Goal: Information Seeking & Learning: Check status

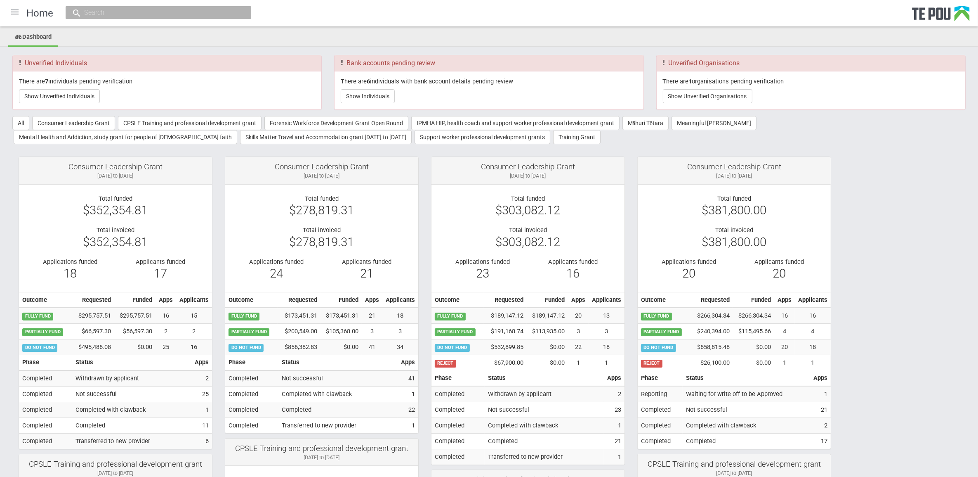
click at [127, 15] on input "text" at bounding box center [154, 12] width 145 height 9
paste input "12422"
type input "12422"
click at [143, 40] on link "# 12422 - Te Tiriti O Waitangi / Kawa and tikanga My Life My Voice" at bounding box center [158, 37] width 173 height 13
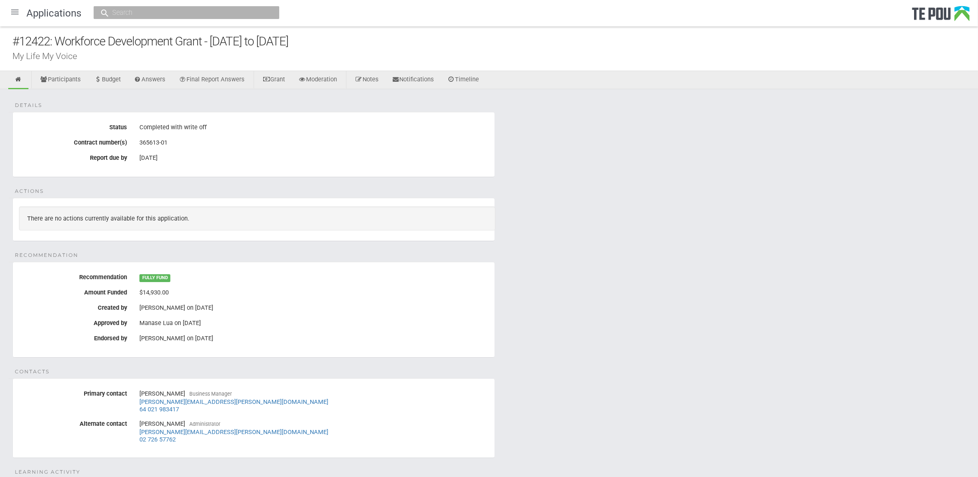
drag, startPoint x: 657, startPoint y: 272, endPoint x: 329, endPoint y: 121, distance: 361.2
click at [652, 269] on div "Details Status Completed with write off Contract number(s) 365613-01 Report due…" at bounding box center [489, 379] width 978 height 581
click at [422, 75] on link "Notifications" at bounding box center [413, 80] width 55 height 18
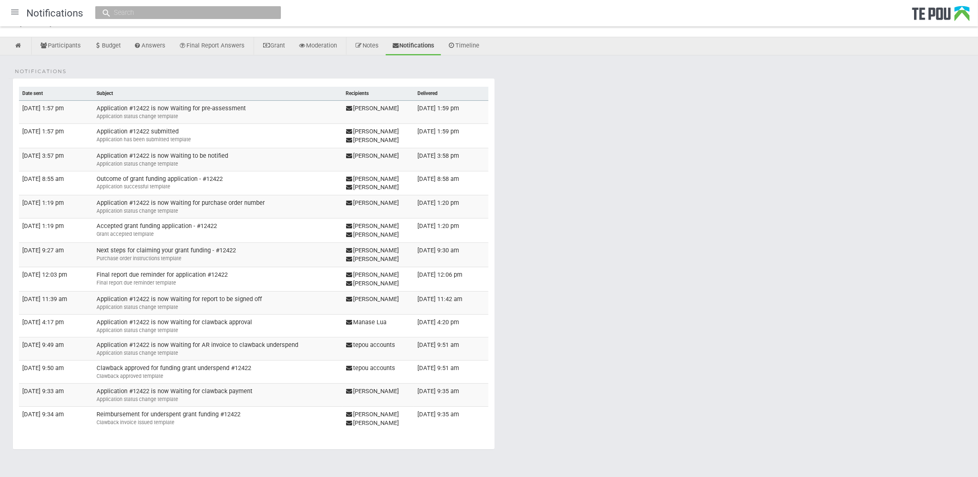
scroll to position [67, 0]
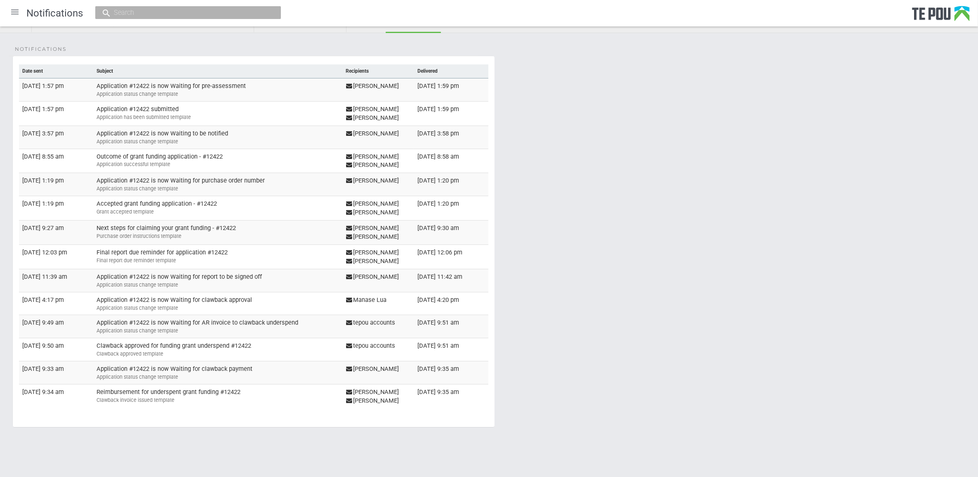
click at [219, 393] on td "Reimbursement for underspent grant funding #12422 Clawback invoice issued templ…" at bounding box center [217, 396] width 249 height 24
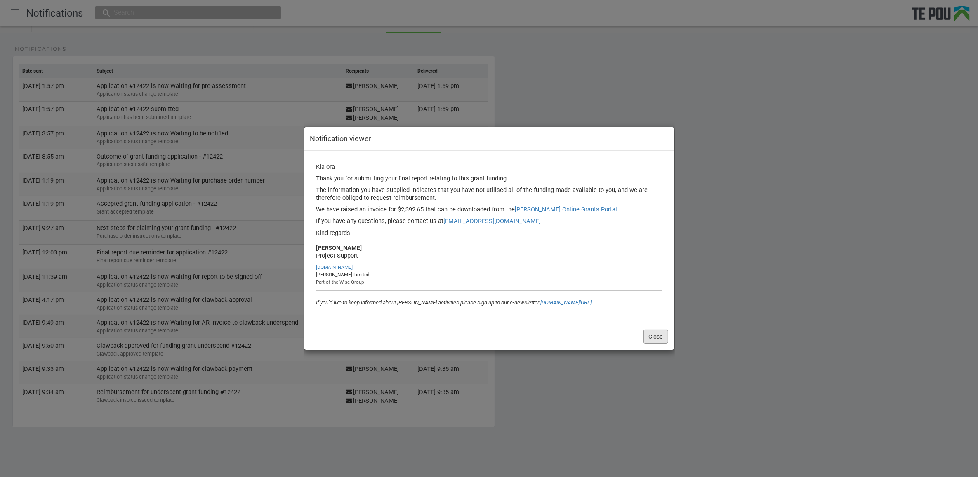
click at [662, 334] on button "Close" at bounding box center [656, 336] width 25 height 14
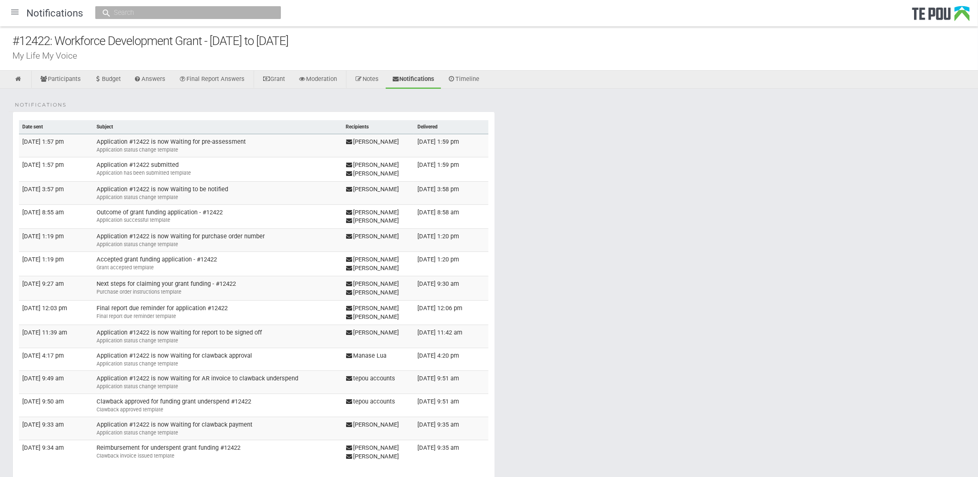
scroll to position [0, 0]
click at [372, 78] on link "Notes" at bounding box center [367, 80] width 36 height 18
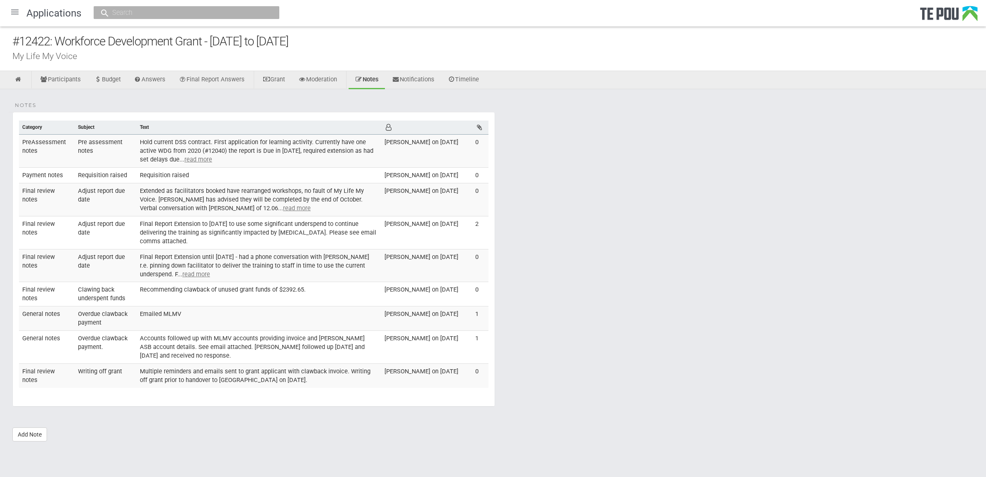
click at [290, 263] on td "Final Report Extension until [DATE] - had a phone conversation with [PERSON_NAM…" at bounding box center [259, 265] width 245 height 33
click at [615, 286] on div "Notes Category Subject Text [DEMOGRAPHIC_DATA] notes Pre assessment notes Hold …" at bounding box center [493, 269] width 986 height 360
click at [680, 353] on div "Notes Category Subject Text PreAssessment notes Pre assessment notes Hold curre…" at bounding box center [493, 269] width 986 height 360
click at [212, 160] on u "read more" at bounding box center [198, 159] width 28 height 7
click at [187, 173] on td "Requisition raised" at bounding box center [259, 175] width 245 height 16
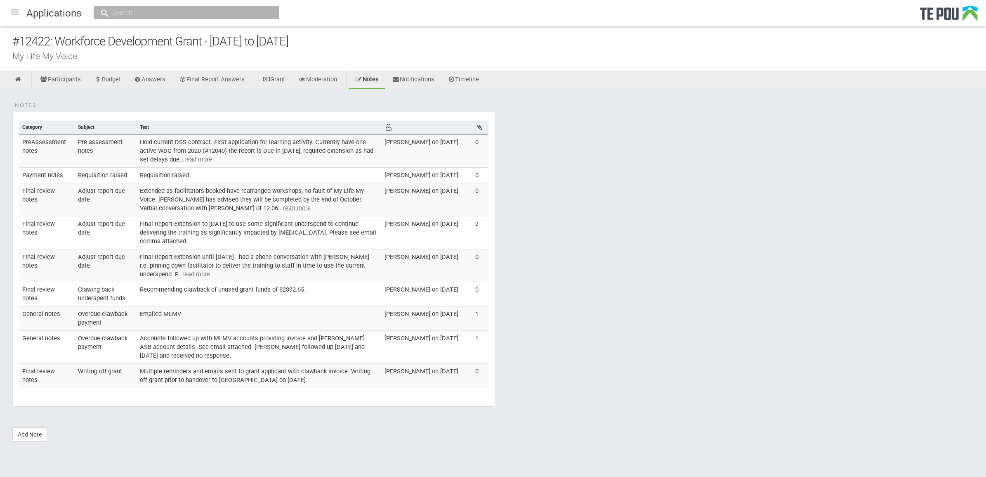
click at [286, 210] on td "Extended as facilitators booked have rearranged workshops, no fault of My Life …" at bounding box center [259, 199] width 245 height 33
click at [211, 159] on u "read more" at bounding box center [198, 159] width 28 height 7
click at [165, 174] on td "Requisition raised" at bounding box center [259, 175] width 245 height 16
click at [283, 206] on u "read more" at bounding box center [297, 207] width 28 height 7
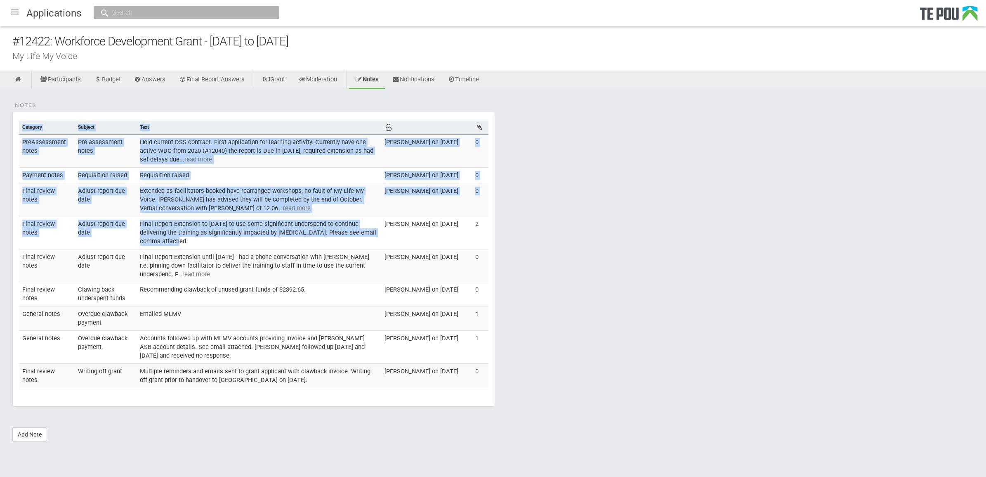
drag, startPoint x: 182, startPoint y: 246, endPoint x: 14, endPoint y: 226, distance: 168.4
click at [14, 226] on fieldset "Notes Category Subject Text PreAssessment notes Pre assessment notes Hold curre…" at bounding box center [253, 259] width 483 height 295
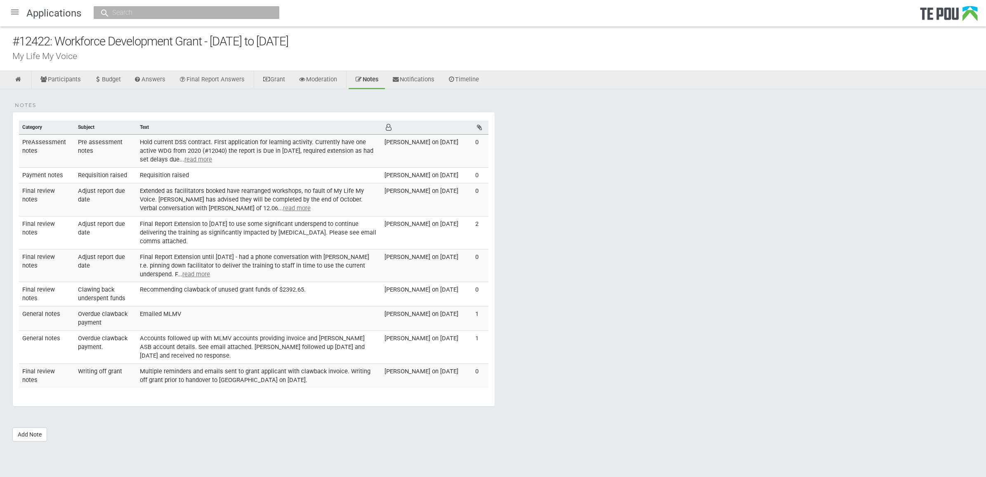
click at [428, 274] on td "Ally Steenhuis on 9 Jun 2023" at bounding box center [426, 265] width 91 height 33
click at [201, 234] on td "Final Report Extension to June 2023 to use some significant underspend to conti…" at bounding box center [259, 232] width 245 height 33
click at [159, 269] on td "Final Report Extension until December 2023 - had a phone conversation with Tama…" at bounding box center [259, 265] width 245 height 33
click at [216, 296] on td "Recommending clawback of unused grant funds of $2392.65." at bounding box center [259, 294] width 245 height 24
click at [182, 321] on td "Emailed MLMV" at bounding box center [259, 318] width 245 height 24
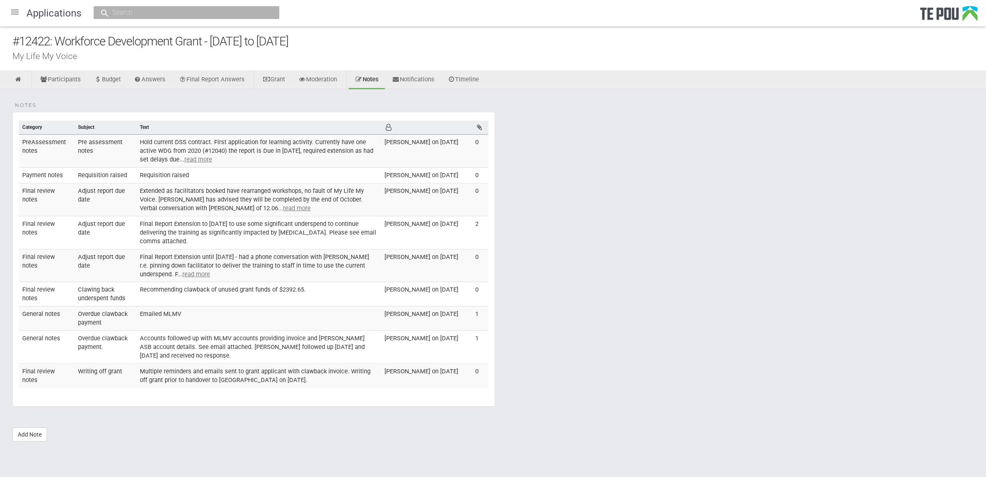
click at [182, 348] on td "Accounts followed up with MLMV accounts providing invoice and Te Pou ASB accoun…" at bounding box center [259, 347] width 245 height 33
click at [201, 381] on td "Multiple reminders and emails sent to grant applicant with clawback invoice. Wr…" at bounding box center [259, 376] width 245 height 24
click at [345, 355] on td "Accounts followed up with MLMV accounts providing invoice and Te Pou ASB accoun…" at bounding box center [259, 347] width 245 height 33
click at [189, 36] on div "#12422: Workforce Development Grant - [DATE] to [DATE]" at bounding box center [499, 42] width 974 height 18
drag, startPoint x: 57, startPoint y: 38, endPoint x: 344, endPoint y: 46, distance: 286.9
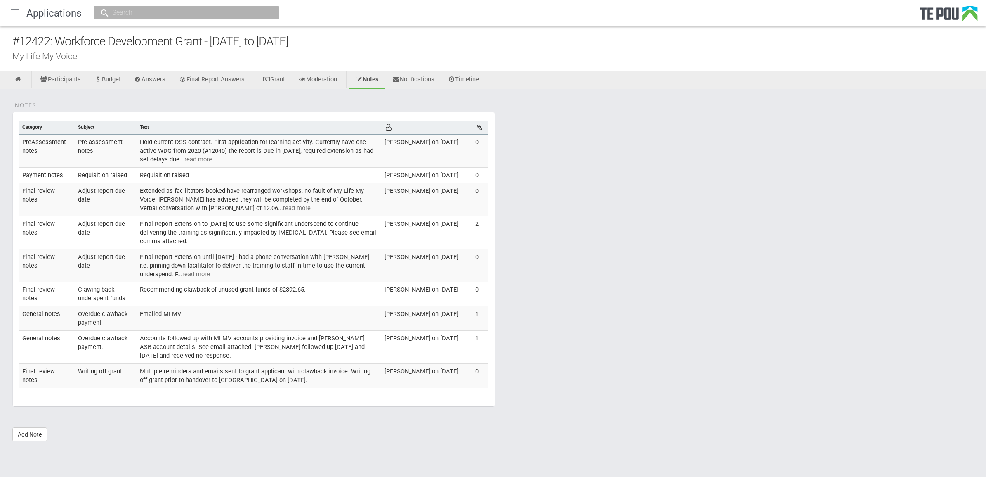
click at [344, 46] on div "#12422: Workforce Development Grant - [DATE] to [DATE]" at bounding box center [499, 42] width 974 height 18
drag, startPoint x: 203, startPoint y: 40, endPoint x: 58, endPoint y: 44, distance: 144.9
click at [58, 44] on div "#12422: Workforce Development Grant - [DATE] to [DATE]" at bounding box center [499, 42] width 974 height 18
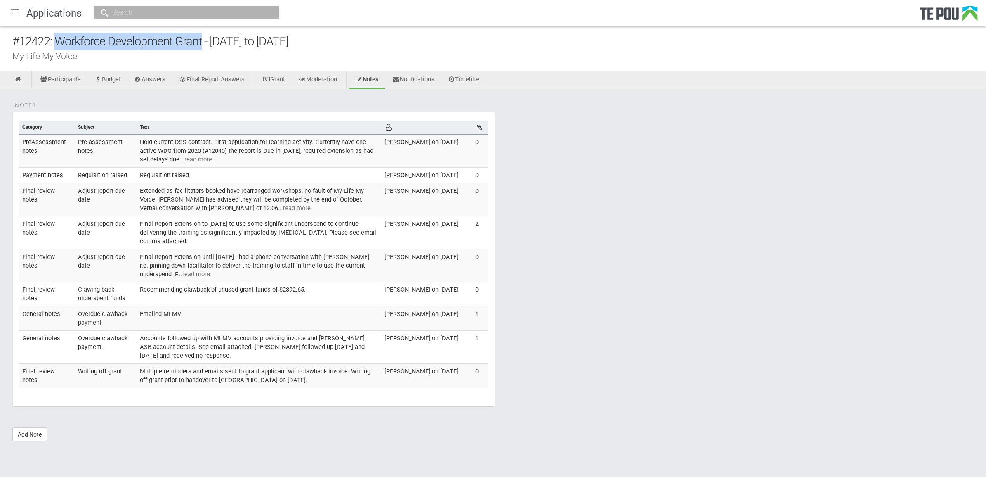
copy div "Workforce Development Grant"
copy td "f $2392.65."
drag, startPoint x: 318, startPoint y: 290, endPoint x: 275, endPoint y: 284, distance: 43.4
click at [275, 284] on td "Recommending clawback of unused grant funds of $2392.65." at bounding box center [259, 294] width 245 height 24
click at [366, 303] on td "Recommending clawback of unused grant funds of $2392.65." at bounding box center [259, 294] width 245 height 24
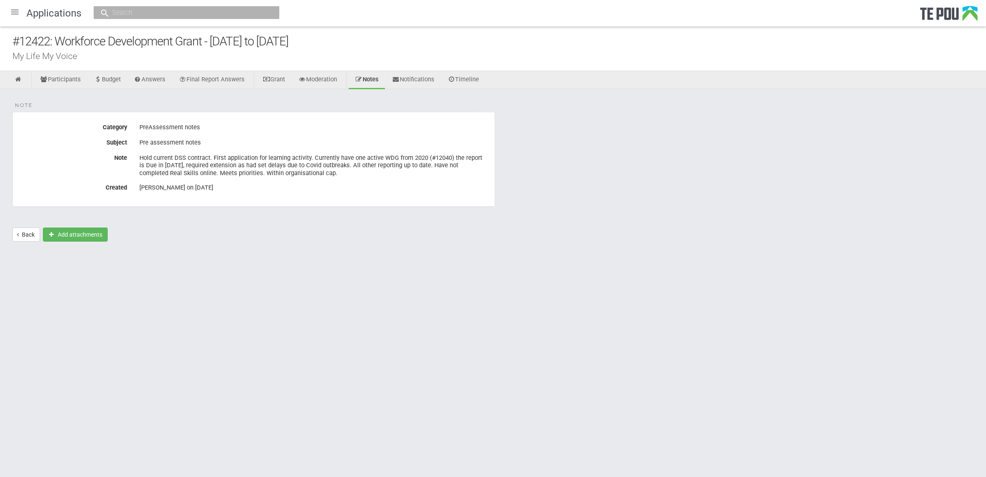
click at [87, 152] on label "Note" at bounding box center [73, 156] width 121 height 10
click at [416, 283] on html "Home Applications [PERSON_NAME] Applicants Organisations Individuals Moderation…" at bounding box center [493, 238] width 986 height 477
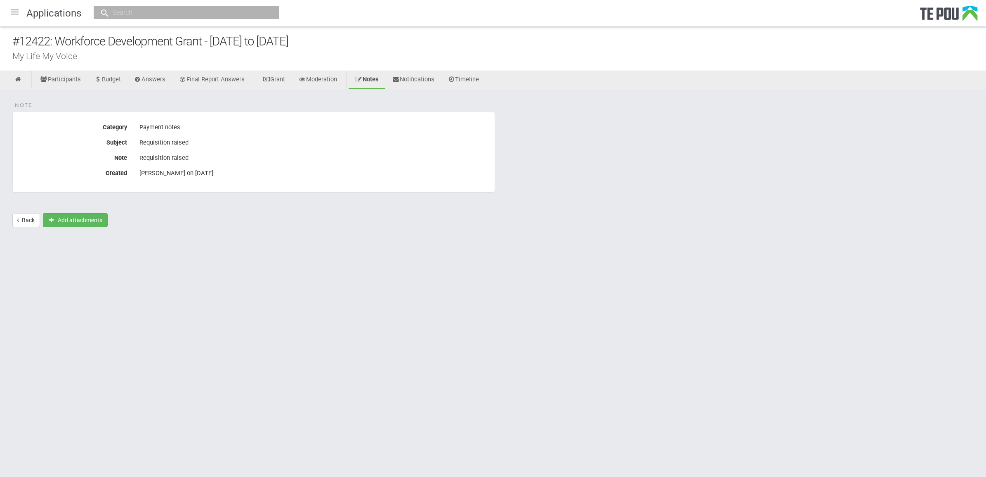
click at [275, 161] on div "Requisition raised" at bounding box center [313, 158] width 349 height 14
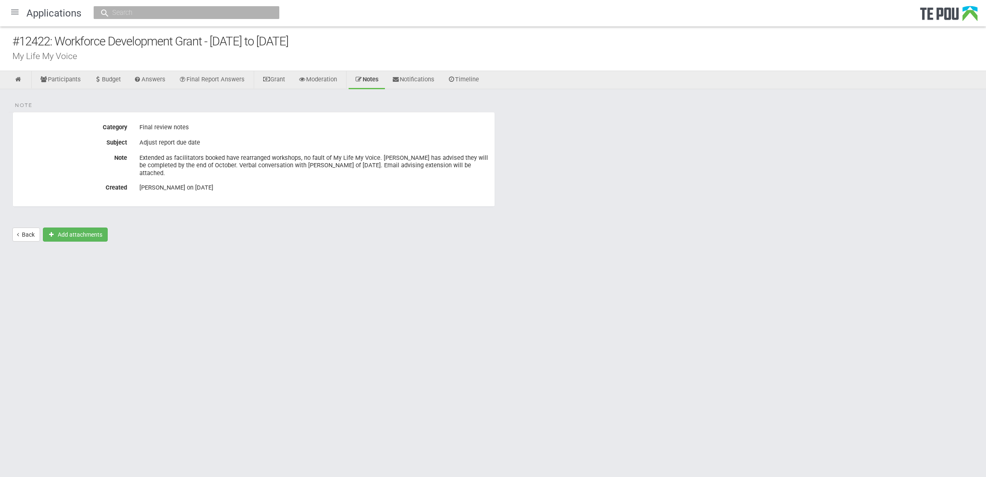
click at [292, 184] on div "[PERSON_NAME] on [DATE]" at bounding box center [313, 188] width 349 height 14
click at [292, 184] on div "Emily Willetts on 21 Jun 2022" at bounding box center [313, 188] width 349 height 14
click at [312, 184] on div "Emily Willetts on 21 Jun 2022" at bounding box center [313, 187] width 349 height 7
click at [309, 184] on div "[PERSON_NAME] on [DATE]" at bounding box center [313, 187] width 349 height 7
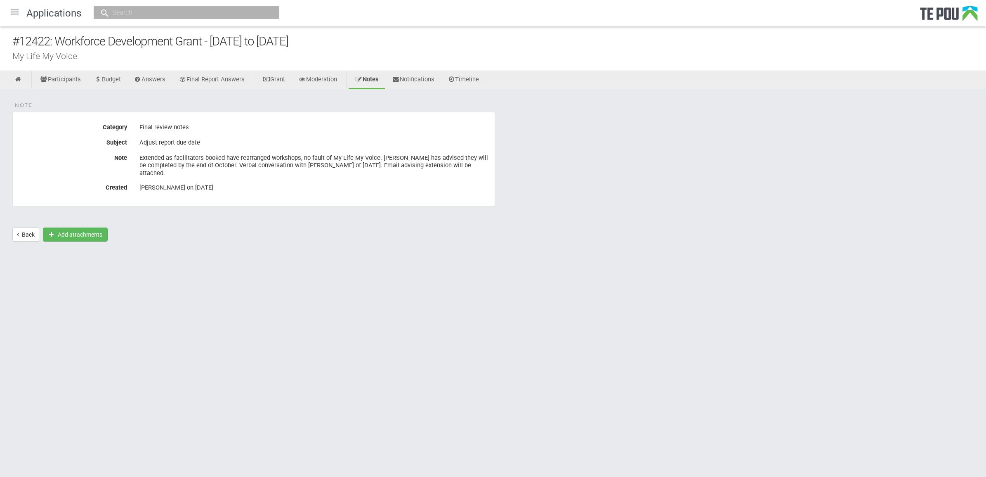
click at [309, 184] on div "Emily Willetts on 21 Jun 2022" at bounding box center [313, 187] width 349 height 7
click at [310, 184] on div "Emily Willetts on 21 Jun 2022" at bounding box center [313, 187] width 349 height 7
click at [277, 184] on div "Emily Willetts on 21 Jun 2022" at bounding box center [313, 187] width 349 height 7
drag, startPoint x: 248, startPoint y: 192, endPoint x: 94, endPoint y: 125, distance: 168.4
click at [94, 125] on fieldset "Note Category PreAssessment notes Subject Pre assessment notes Note Hold curren…" at bounding box center [253, 159] width 483 height 95
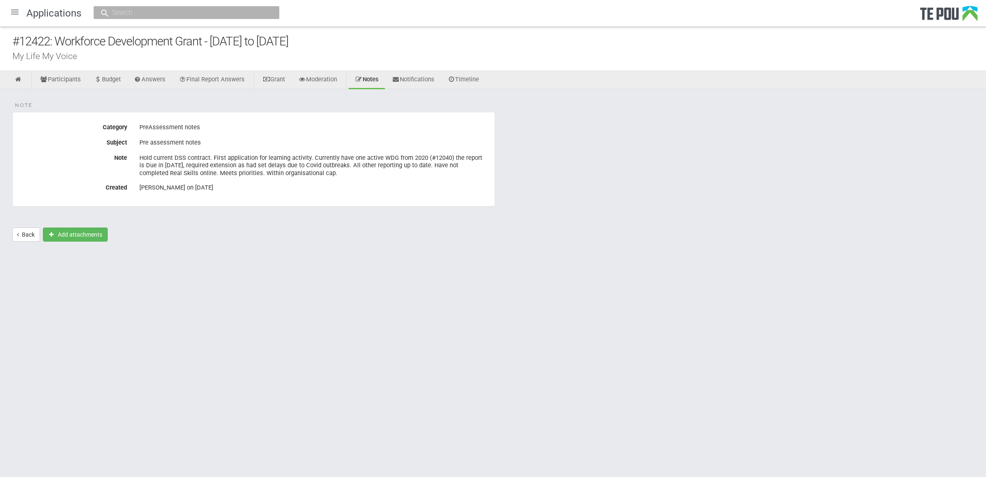
copy fieldset "Category PreAssessment notes Subject Pre assessment notes Note Hold current DSS…"
drag, startPoint x: 244, startPoint y: 182, endPoint x: 101, endPoint y: 120, distance: 155.8
click at [101, 120] on fieldset "Note Category Final review notes Subject Adjust report due date Note Extended a…" at bounding box center [253, 159] width 483 height 95
copy fieldset "Category Final review notes Subject Adjust report due date Note Extended as fac…"
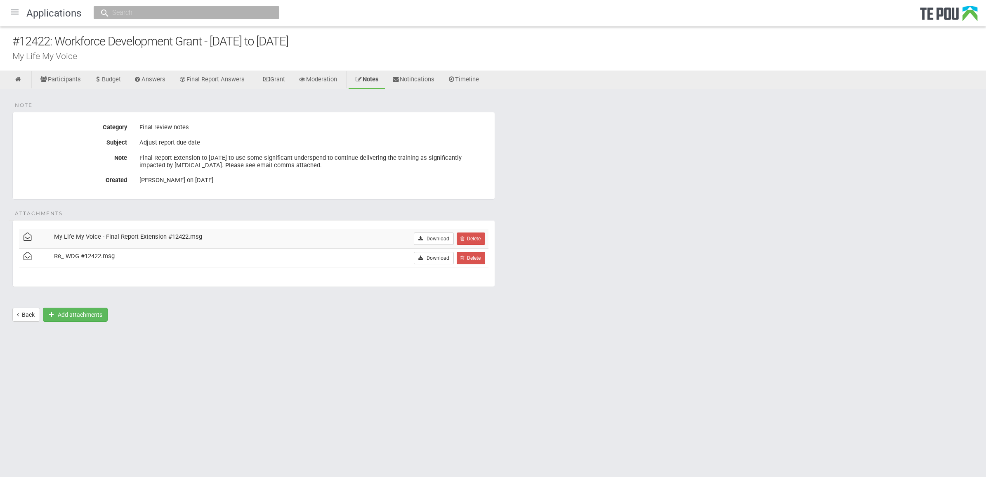
drag, startPoint x: 246, startPoint y: 178, endPoint x: 69, endPoint y: 123, distance: 185.6
click at [69, 123] on fieldset "Note Category Final review notes Subject Adjust report due date Note Final Repo…" at bounding box center [253, 155] width 483 height 87
copy fieldset "Category Final review notes Subject Adjust report due date Note Final Report Ex…"
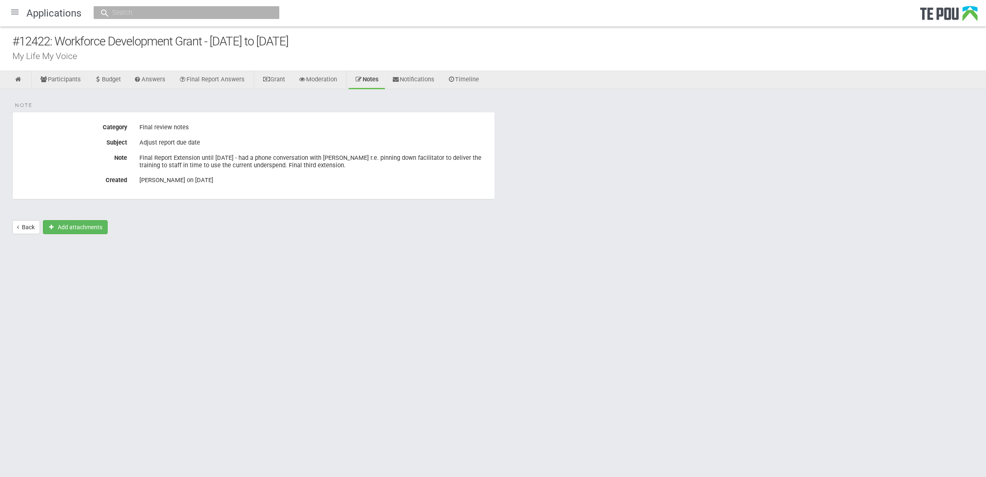
drag, startPoint x: 236, startPoint y: 187, endPoint x: 41, endPoint y: 127, distance: 203.8
click at [41, 127] on fieldset "Note Category Final review notes Subject Adjust report due date Note Final Repo…" at bounding box center [253, 155] width 483 height 87
copy fieldset "Category Final review notes Subject Adjust report due date Note Final Report Ex…"
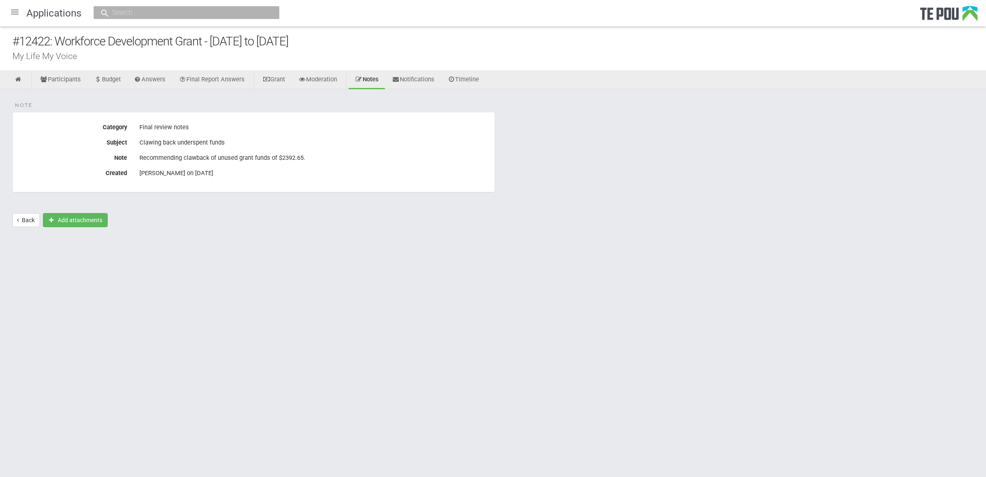
drag, startPoint x: 225, startPoint y: 174, endPoint x: 18, endPoint y: 122, distance: 213.5
click at [18, 122] on fieldset "Note Category Final review notes Subject Clawing back underspent funds Note Rec…" at bounding box center [253, 152] width 483 height 80
copy fieldset "Category Final review notes Subject Clawing back underspent funds Note Recommen…"
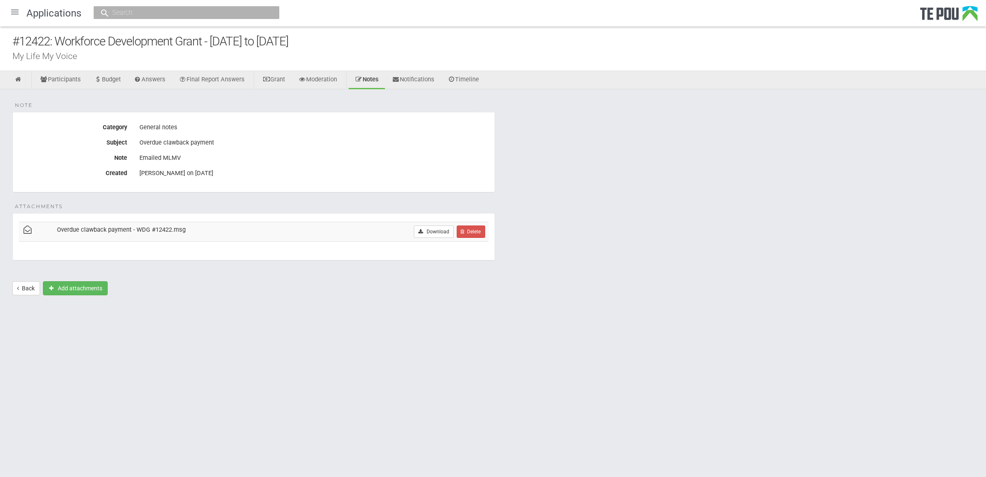
drag, startPoint x: 237, startPoint y: 184, endPoint x: 41, endPoint y: 118, distance: 206.6
click at [41, 118] on fieldset "Note Category General notes Subject Overdue clawback payment Note Emailed MLMV …" at bounding box center [253, 152] width 483 height 80
copy fieldset "Category General notes Subject Overdue clawback payment Note Emailed MLMV Creat…"
click at [427, 230] on link "Download" at bounding box center [434, 231] width 40 height 12
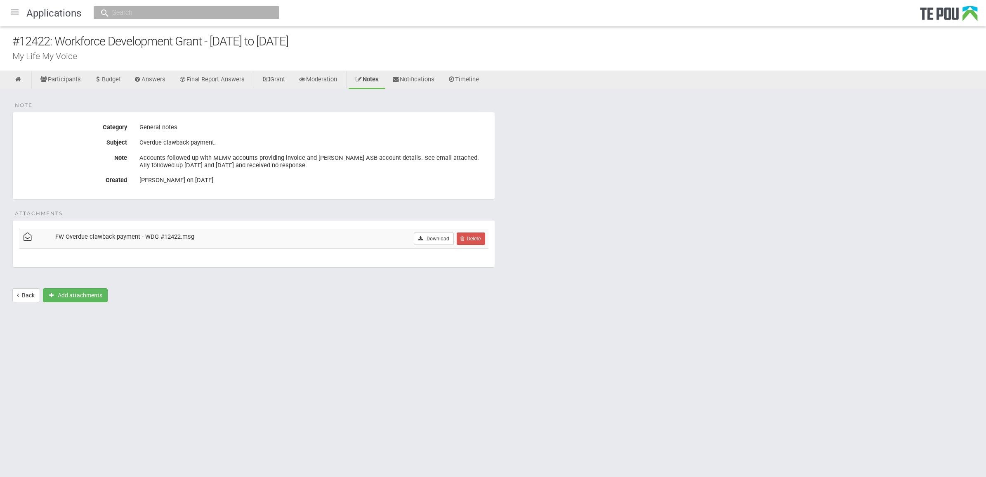
drag, startPoint x: 249, startPoint y: 188, endPoint x: 62, endPoint y: 113, distance: 201.2
click at [62, 113] on fieldset "Note Category General notes Subject Overdue clawback payment. Note Accounts fol…" at bounding box center [253, 155] width 483 height 87
copy fieldset "Category General notes Subject Overdue clawback payment. Note Accounts followed…"
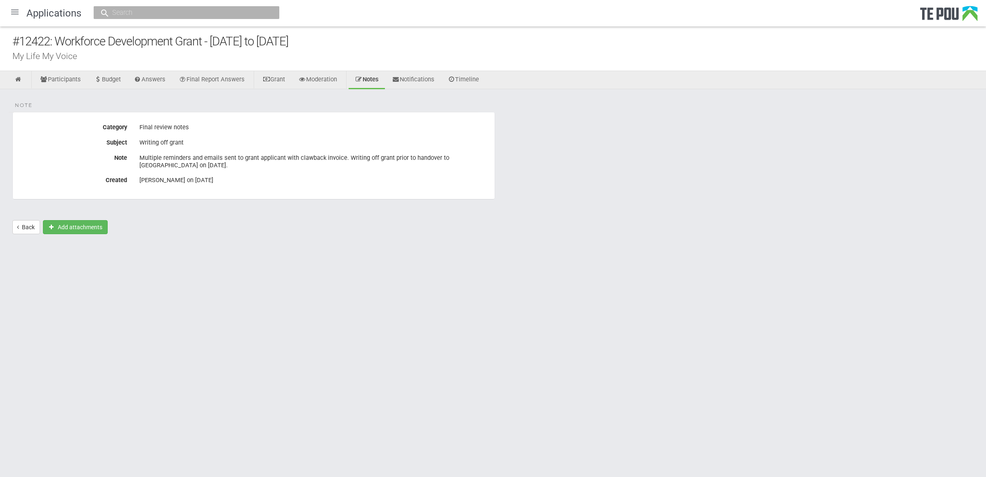
drag, startPoint x: 254, startPoint y: 190, endPoint x: -2, endPoint y: 122, distance: 265.1
click at [0, 122] on html "Home Applications Grant rounds Applicants Organisations Individuals Moderation …" at bounding box center [493, 238] width 986 height 477
copy fieldset "Category Final review notes Subject Writing off grant Note Multiple reminders a…"
click at [401, 263] on html "Home Applications Grant rounds Applicants Organisations Individuals Moderation …" at bounding box center [493, 238] width 986 height 477
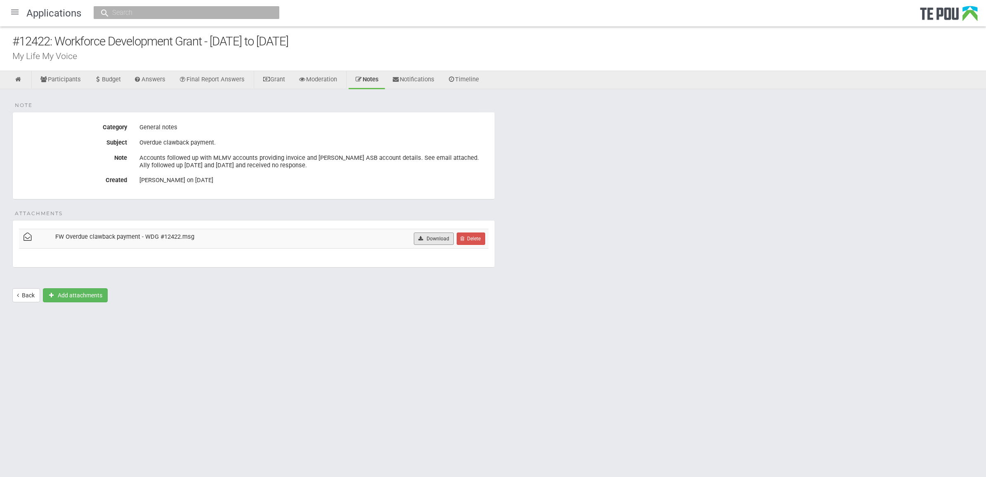
click at [438, 239] on link "Download" at bounding box center [434, 238] width 40 height 12
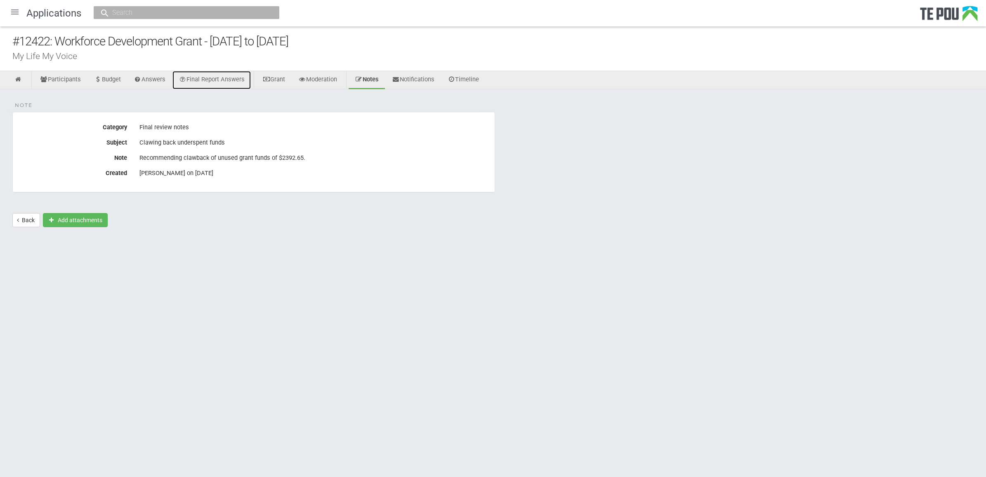
click at [219, 82] on link "Final Report Answers" at bounding box center [212, 80] width 78 height 18
click at [331, 170] on div "[PERSON_NAME] on [DATE]" at bounding box center [313, 172] width 349 height 7
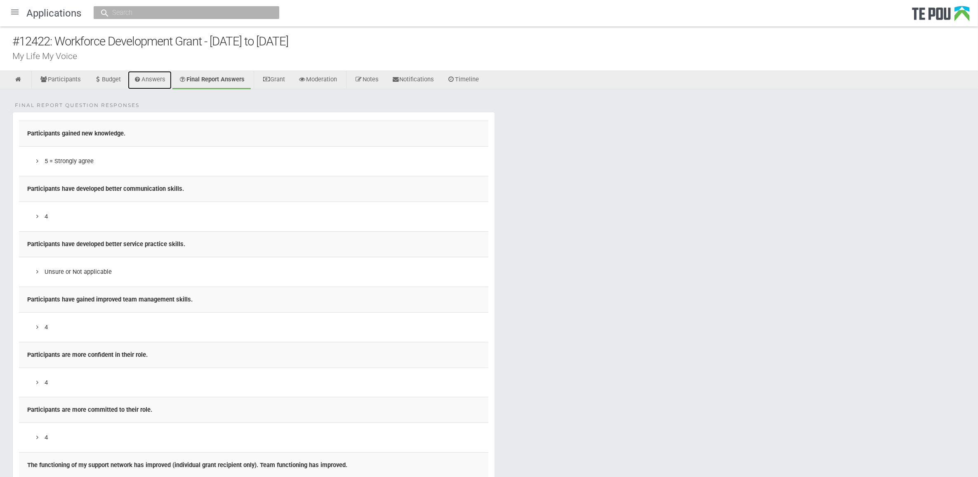
click at [164, 81] on link "Answers" at bounding box center [150, 80] width 44 height 18
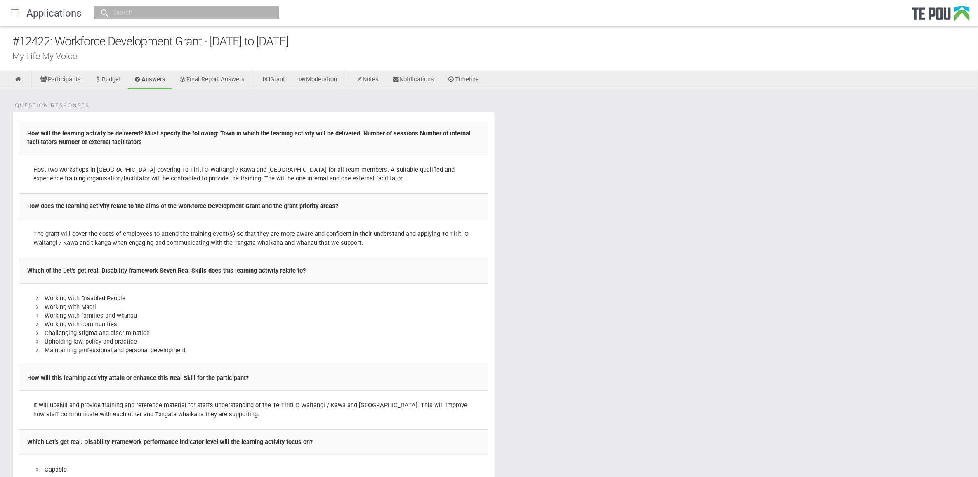
drag, startPoint x: 159, startPoint y: 405, endPoint x: 17, endPoint y: 94, distance: 342.4
copy fieldset "Question Responses How will the learning activity be delivered? Must specify th…"
click at [218, 80] on link "Final Report Answers" at bounding box center [212, 80] width 78 height 18
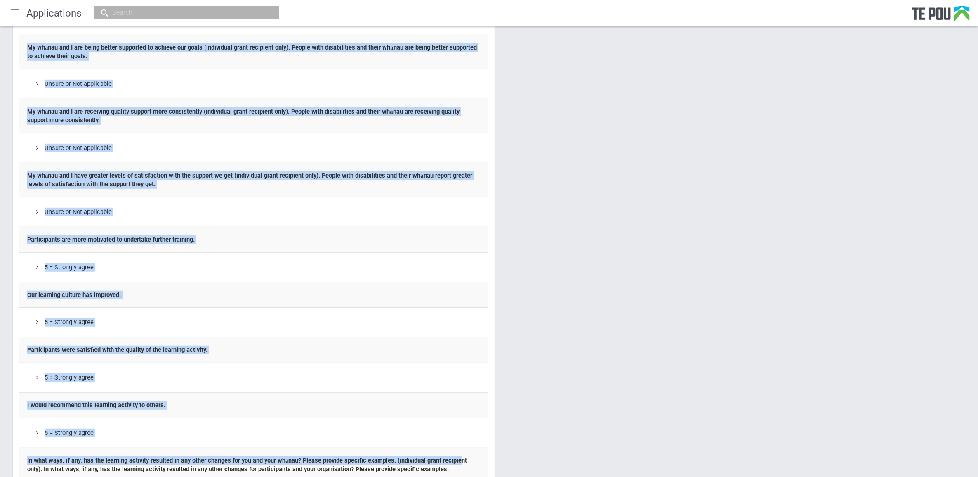
scroll to position [1090, 0]
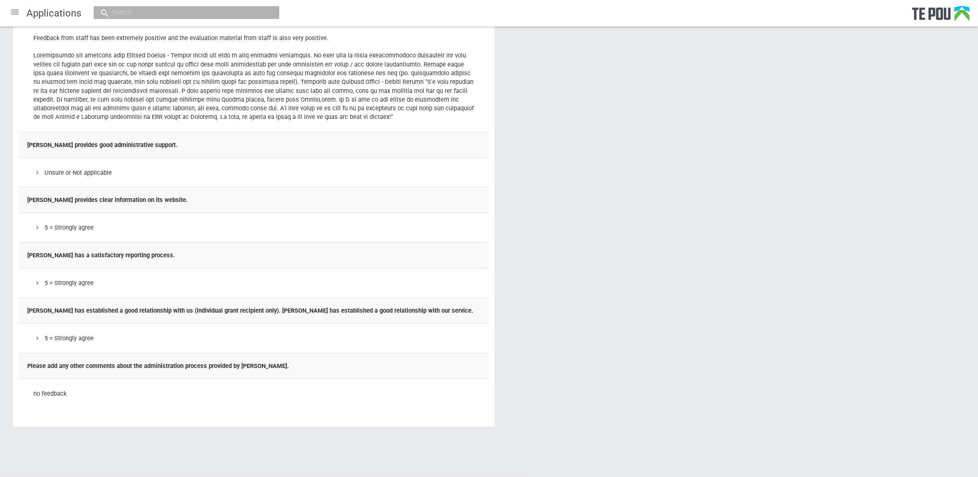
drag, startPoint x: 17, startPoint y: 121, endPoint x: 415, endPoint y: 503, distance: 551.9
copy fieldset
drag, startPoint x: 430, startPoint y: 226, endPoint x: 459, endPoint y: 248, distance: 36.4
click at [430, 226] on div "5 = Strongly agree" at bounding box center [253, 227] width 441 height 9
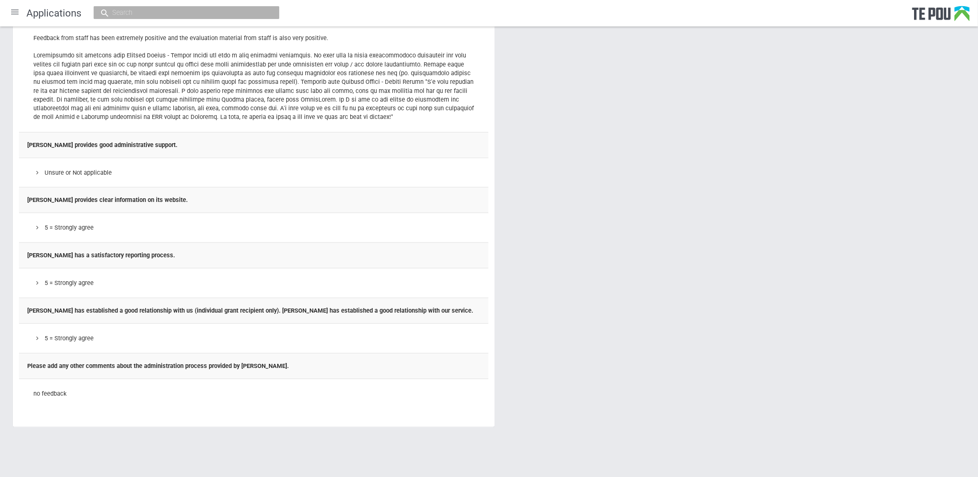
scroll to position [832, 0]
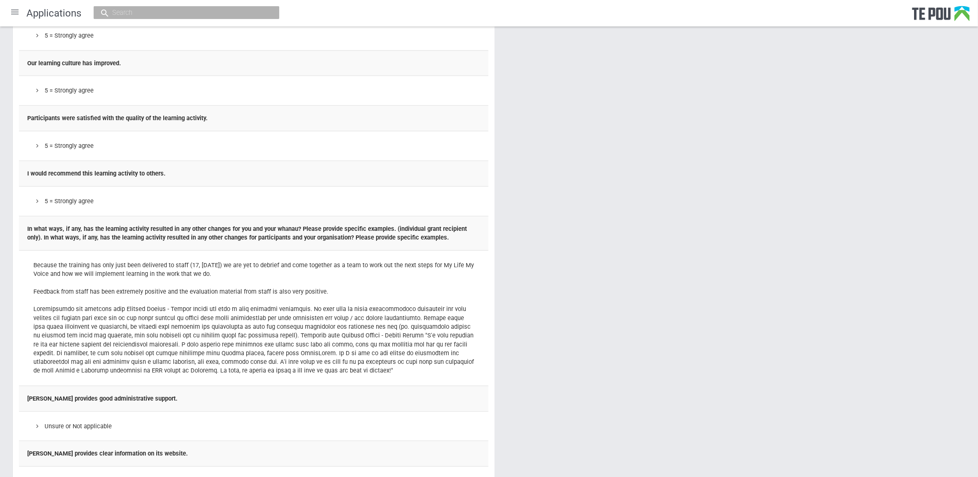
click at [104, 299] on td "Because the training has only just been delivered to staff (17, [DATE]) we are …" at bounding box center [254, 318] width 470 height 135
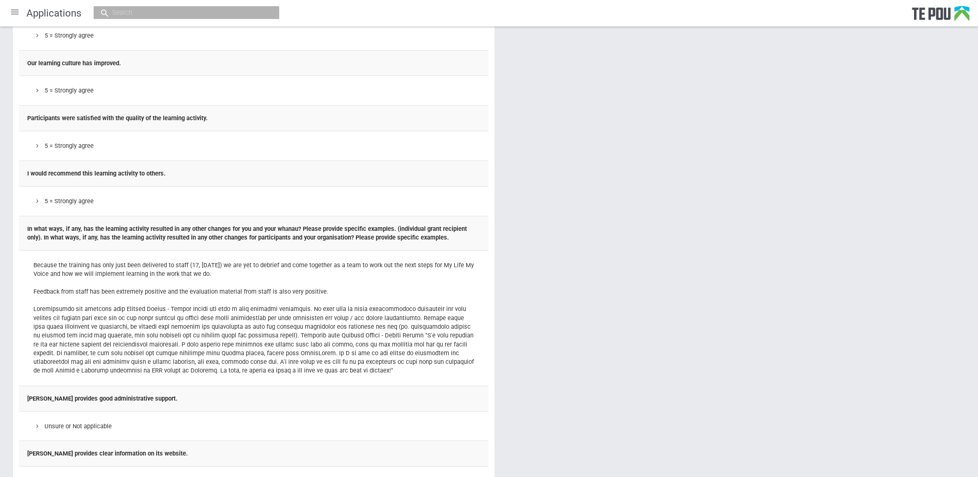
click at [192, 274] on td "Because the training has only just been delivered to staff (17, [DATE]) we are …" at bounding box center [254, 318] width 470 height 135
click at [374, 295] on td "Because the training has only just been delivered to staff (17, [DATE]) we are …" at bounding box center [254, 318] width 470 height 135
click at [372, 322] on td "Because the training has only just been delivered to staff (17, 18 October) we …" at bounding box center [254, 318] width 470 height 135
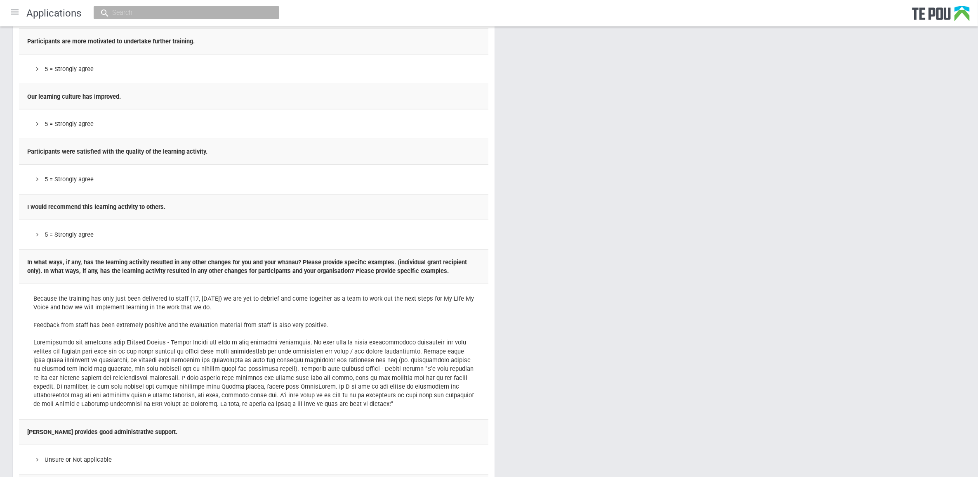
scroll to position [780, 0]
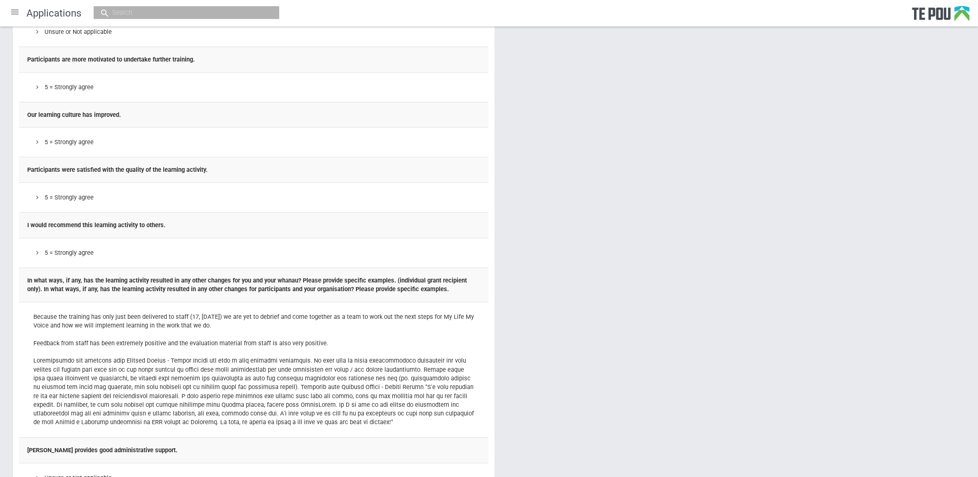
click at [500, 341] on div "Final Report Question Responses Participants gained new knowledge. 5 = Strongly…" at bounding box center [489, 35] width 978 height 1452
click at [494, 224] on fieldset "Final Report Question Responses Participants gained new knowledge. 5 = Strongly…" at bounding box center [253, 31] width 483 height 1401
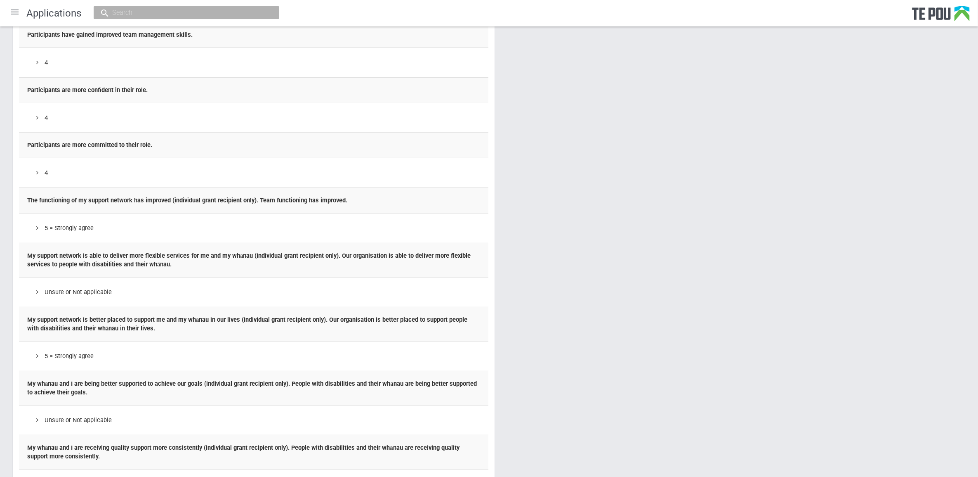
scroll to position [0, 0]
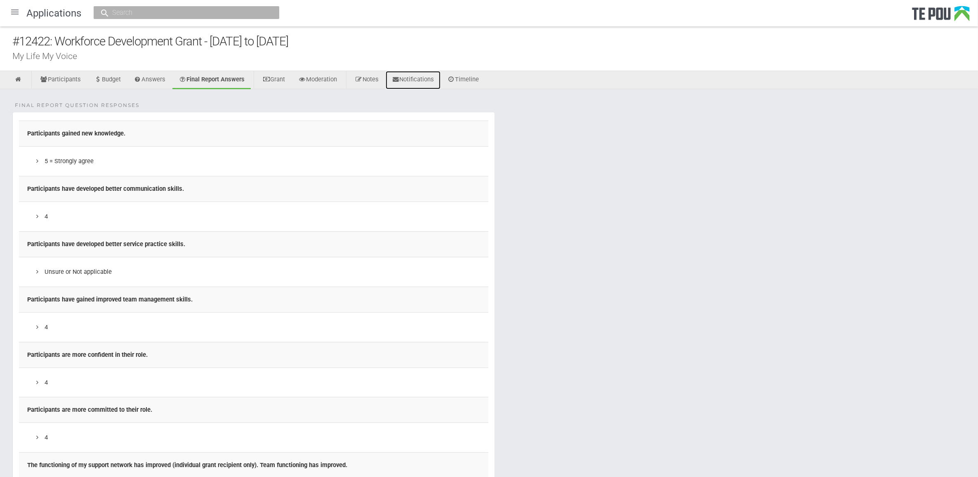
click at [433, 75] on link "Notifications" at bounding box center [413, 80] width 55 height 18
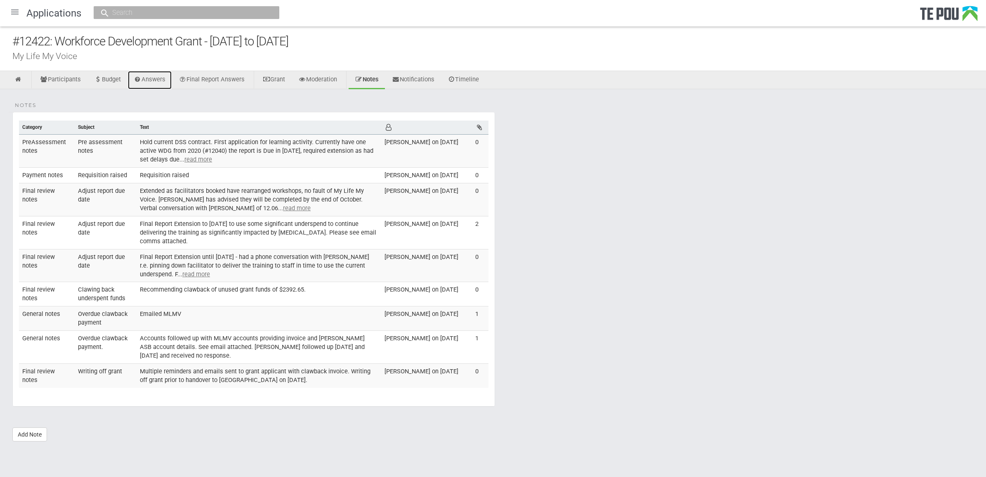
click at [153, 80] on link "Answers" at bounding box center [150, 80] width 44 height 18
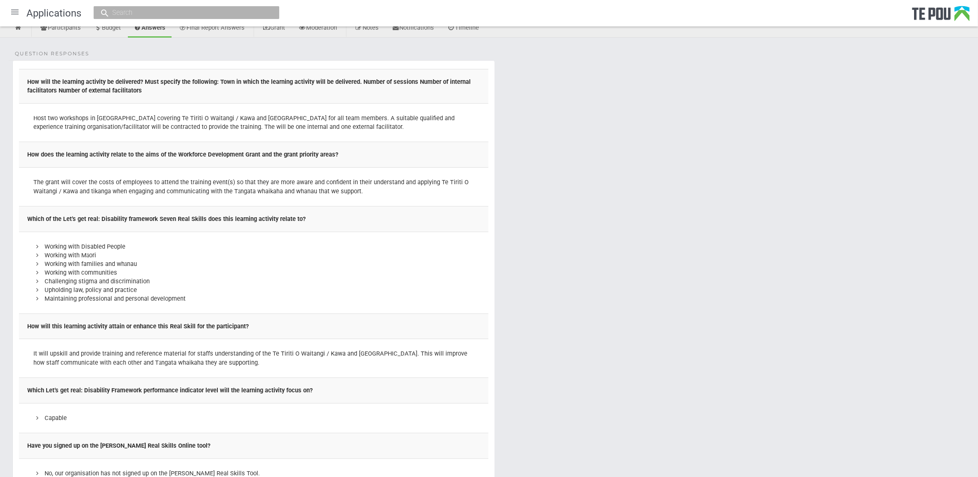
click at [566, 221] on div "Question Responses How will the learning activity be delivered? Must specify th…" at bounding box center [489, 479] width 978 height 883
click at [619, 247] on div "Question Responses How will the learning activity be delivered? Must specify th…" at bounding box center [489, 479] width 978 height 883
click at [616, 331] on div "Question Responses How will the learning activity be delivered? Must specify th…" at bounding box center [489, 479] width 978 height 883
click at [472, 250] on div "Working with Disabled People" at bounding box center [253, 246] width 441 height 9
click at [374, 176] on td "The grant will cover the costs of employees to attend the training event(s) so …" at bounding box center [254, 187] width 470 height 39
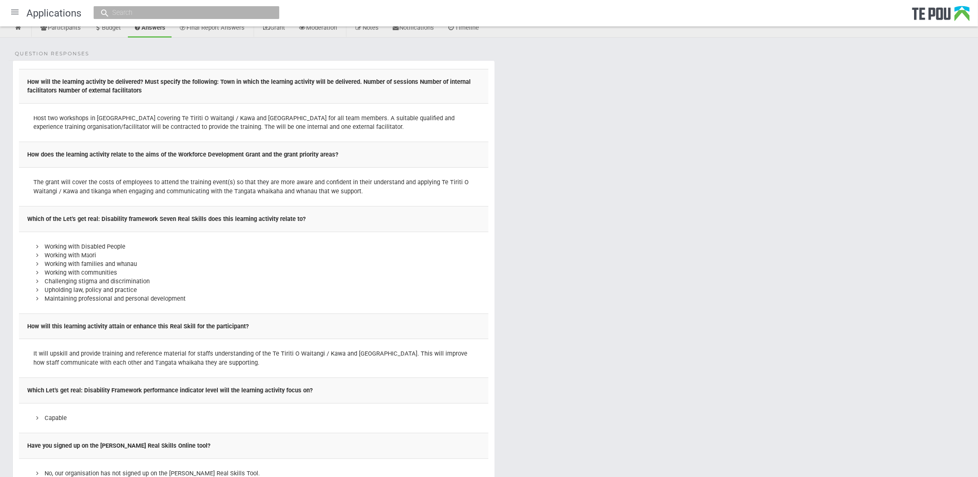
click at [383, 194] on td "The grant will cover the costs of employees to attend the training event(s) so …" at bounding box center [254, 187] width 470 height 39
click at [581, 264] on div "Question Responses How will the learning activity be delivered? Must specify th…" at bounding box center [489, 479] width 978 height 883
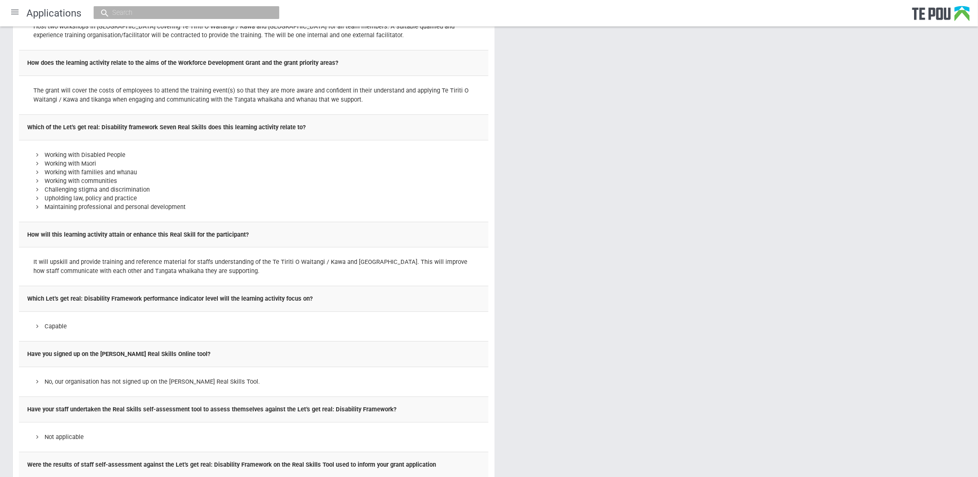
scroll to position [155, 0]
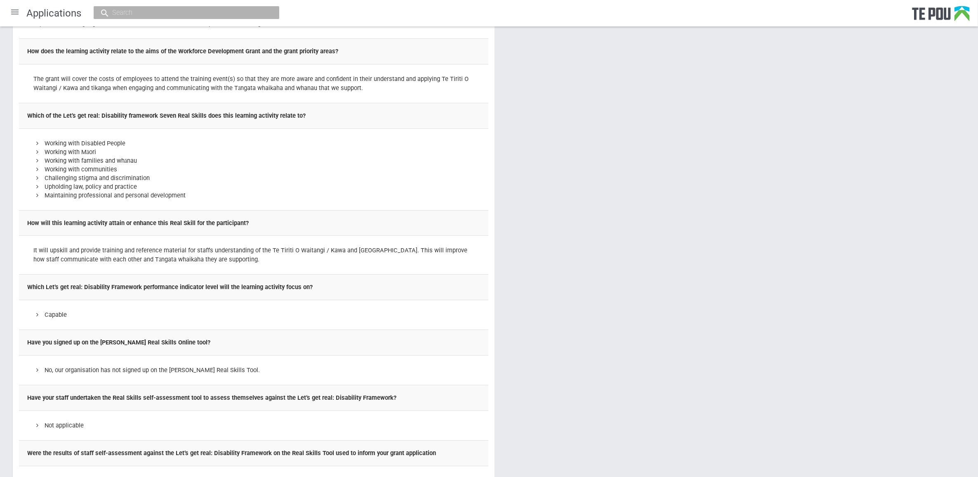
click at [558, 234] on div "Question Responses How will the learning activity be delivered? Must specify th…" at bounding box center [489, 375] width 978 height 883
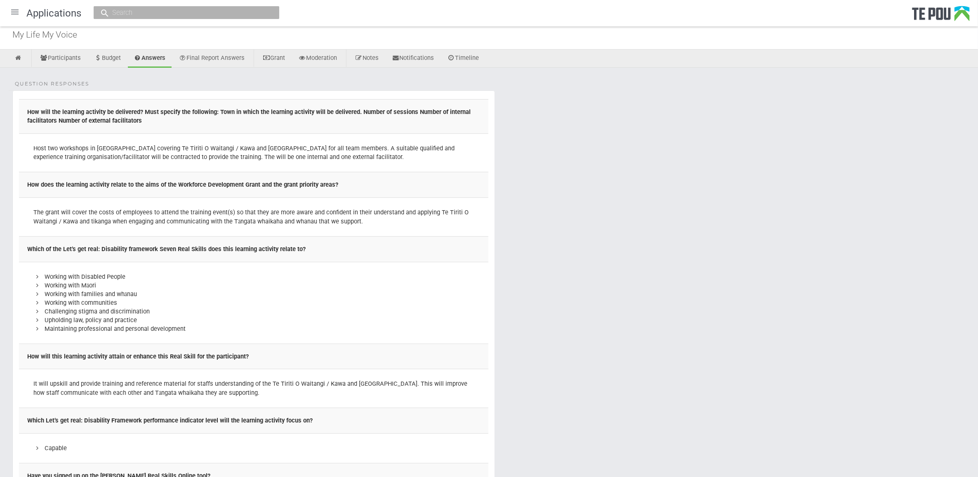
scroll to position [0, 0]
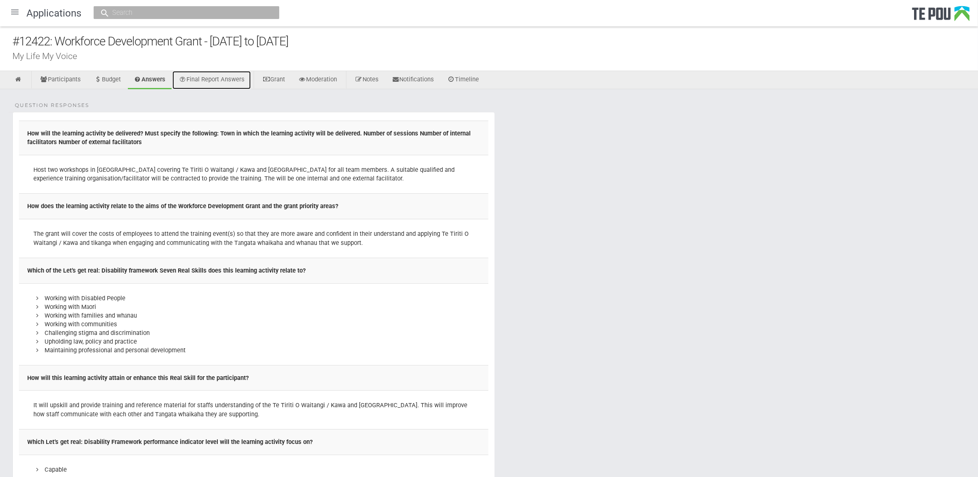
click at [242, 78] on link "Final Report Answers" at bounding box center [212, 80] width 78 height 18
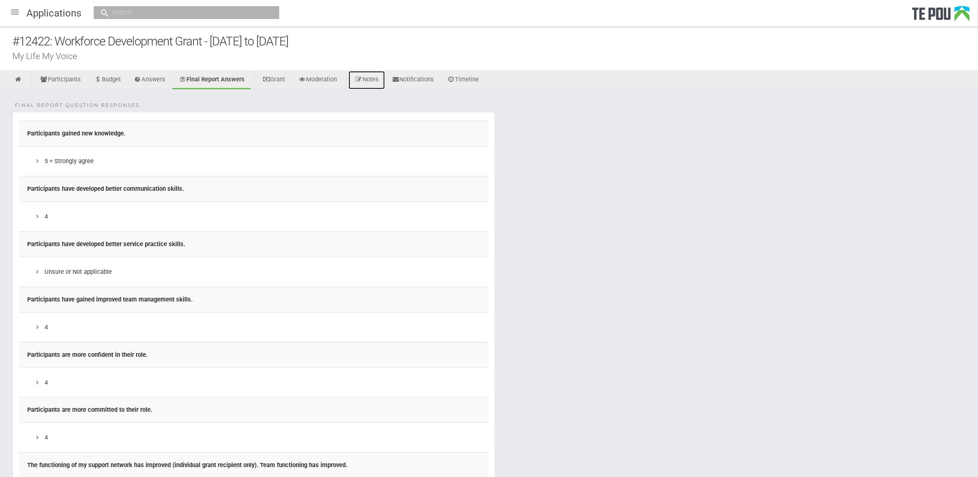
click at [376, 77] on link "Notes" at bounding box center [367, 80] width 36 height 18
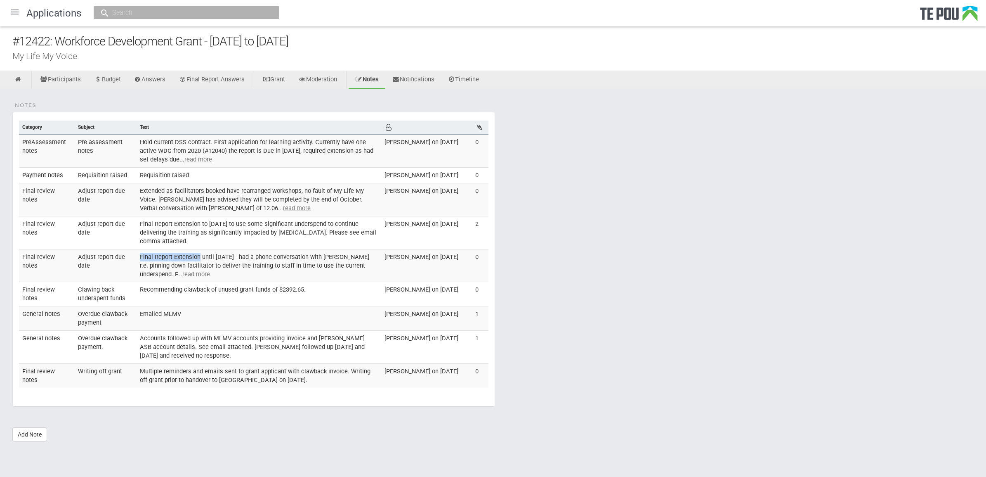
drag, startPoint x: 139, startPoint y: 254, endPoint x: 199, endPoint y: 259, distance: 60.0
click at [199, 259] on td "Final Report Extension until December 2023 - had a phone conversation with Tama…" at bounding box center [259, 265] width 245 height 33
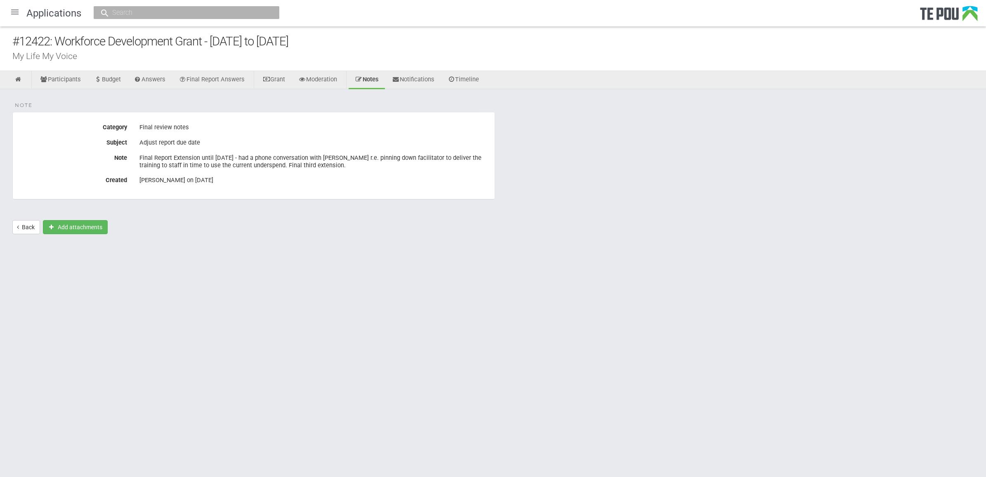
click at [145, 207] on div "Note Category Final review notes Subject Adjust report due date Note Final Repo…" at bounding box center [493, 165] width 986 height 153
click at [162, 81] on link "Answers" at bounding box center [150, 80] width 44 height 18
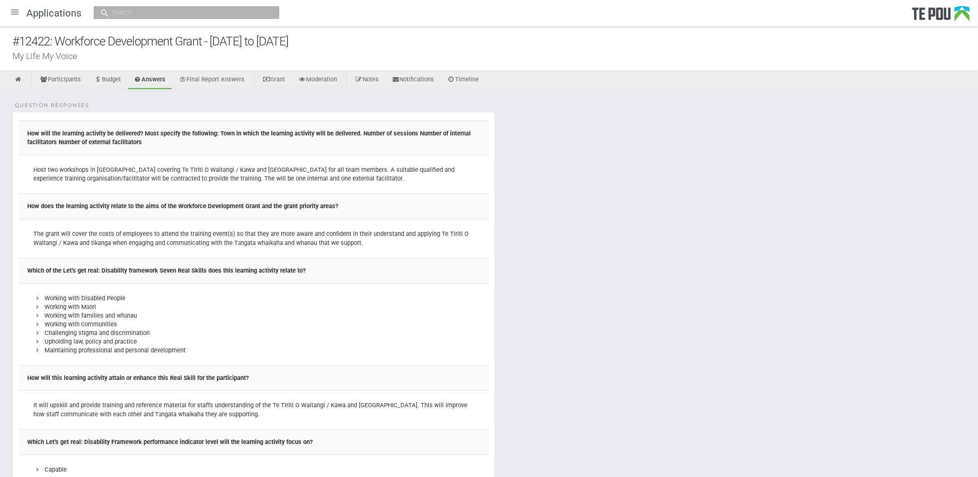
drag, startPoint x: 367, startPoint y: 40, endPoint x: 5, endPoint y: 35, distance: 362.0
click at [5, 35] on div "#12422: Workforce Development Grant - [DATE] to [DATE] My Life My Voice" at bounding box center [489, 48] width 978 height 45
copy div "#12422: Workforce Development Grant - [DATE] to [DATE]"
drag, startPoint x: 712, startPoint y: 343, endPoint x: 709, endPoint y: 329, distance: 14.9
